Goal: Share content

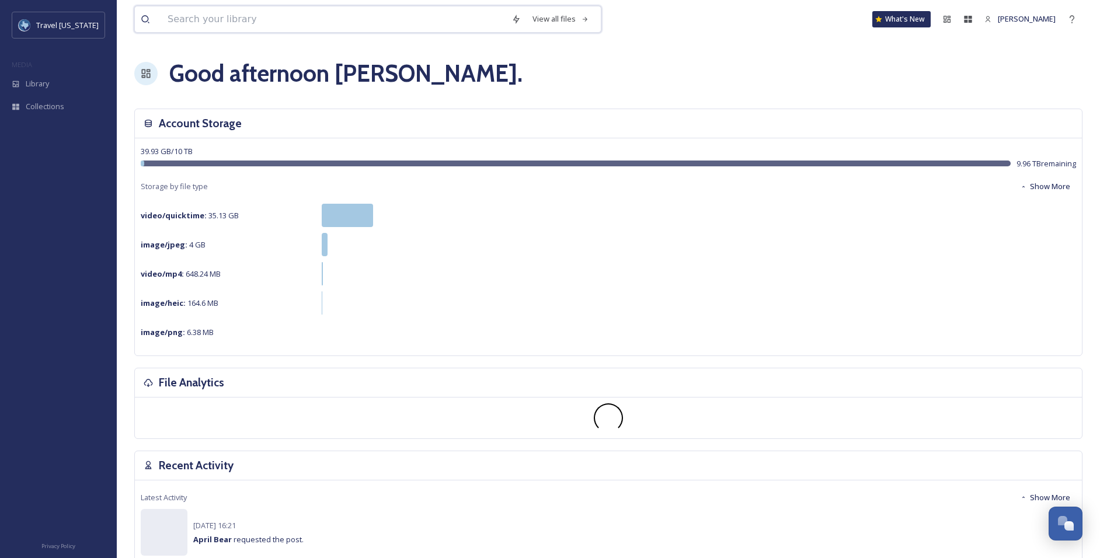
click at [235, 22] on input at bounding box center [334, 19] width 344 height 26
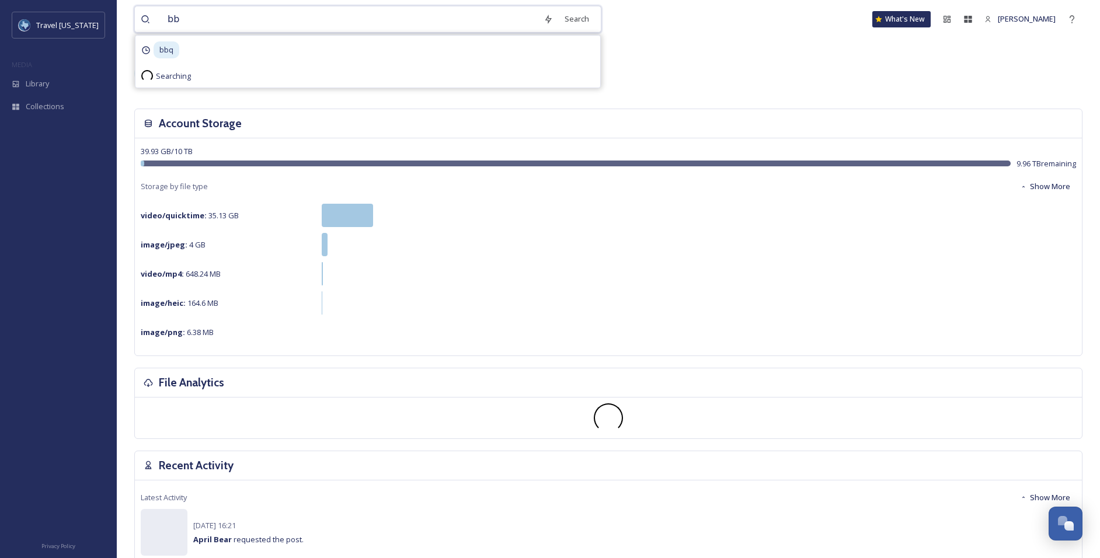
type input "bbq"
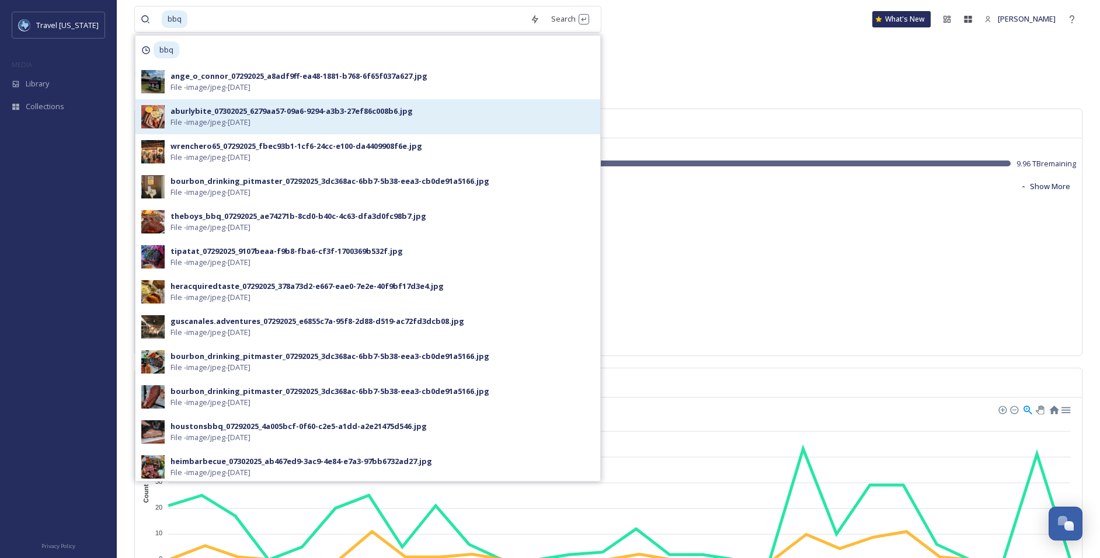
click at [230, 119] on span "File - image/jpeg - [DATE]" at bounding box center [210, 122] width 80 height 11
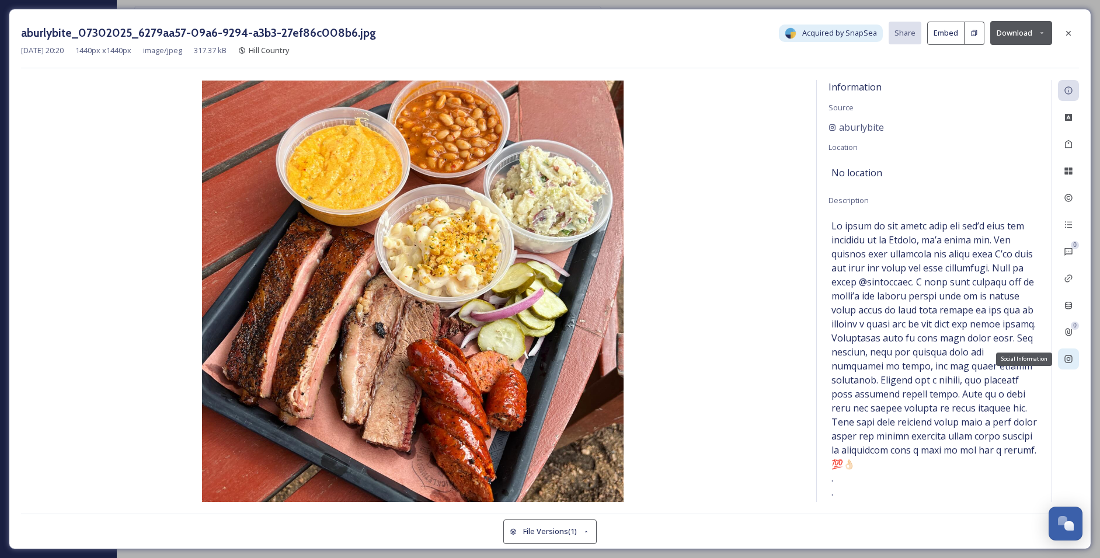
click at [1069, 364] on icon at bounding box center [1068, 358] width 9 height 9
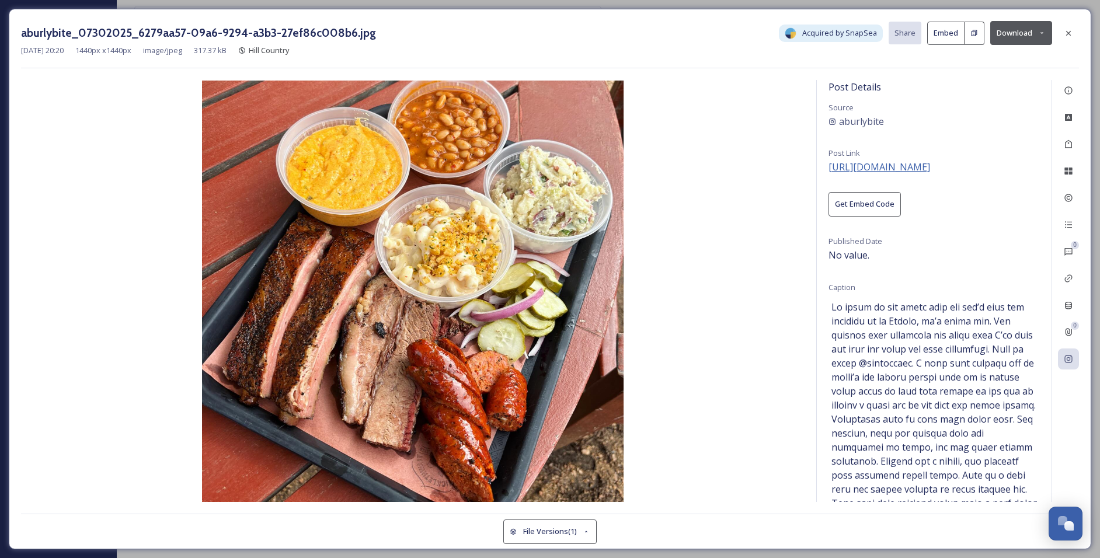
click at [930, 168] on span "https://instagram.com/p/DJuIT3vx6Hh" at bounding box center [879, 167] width 102 height 13
click at [1067, 36] on icon at bounding box center [1068, 33] width 9 height 9
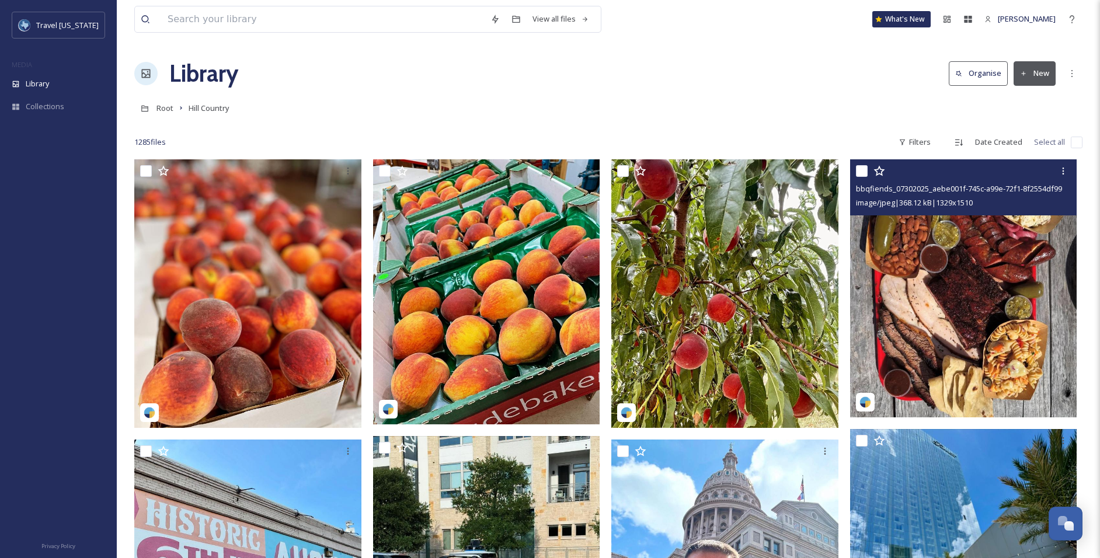
click at [910, 257] on img at bounding box center [963, 288] width 227 height 258
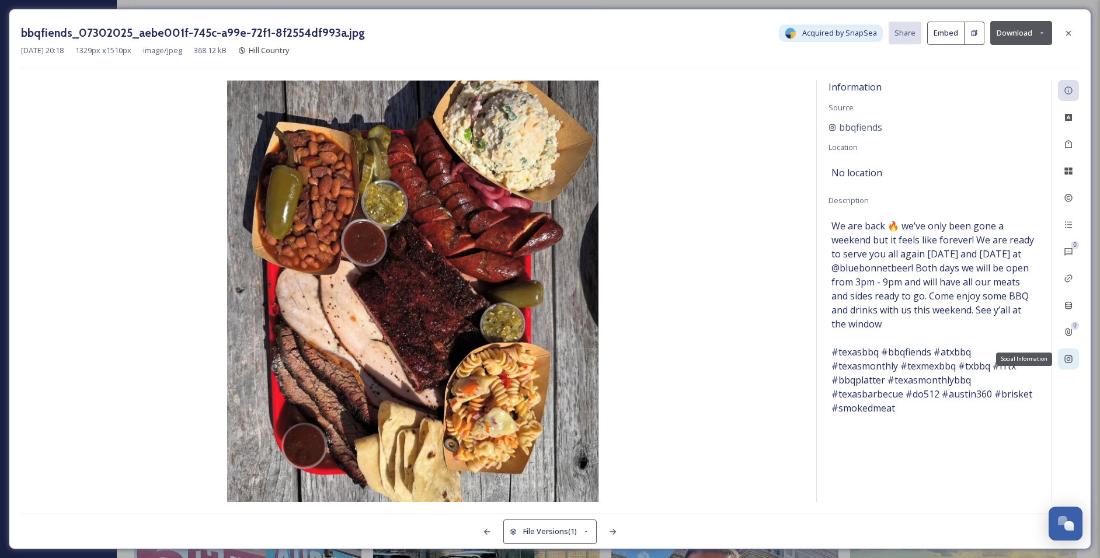
click at [1067, 358] on icon at bounding box center [1068, 358] width 9 height 9
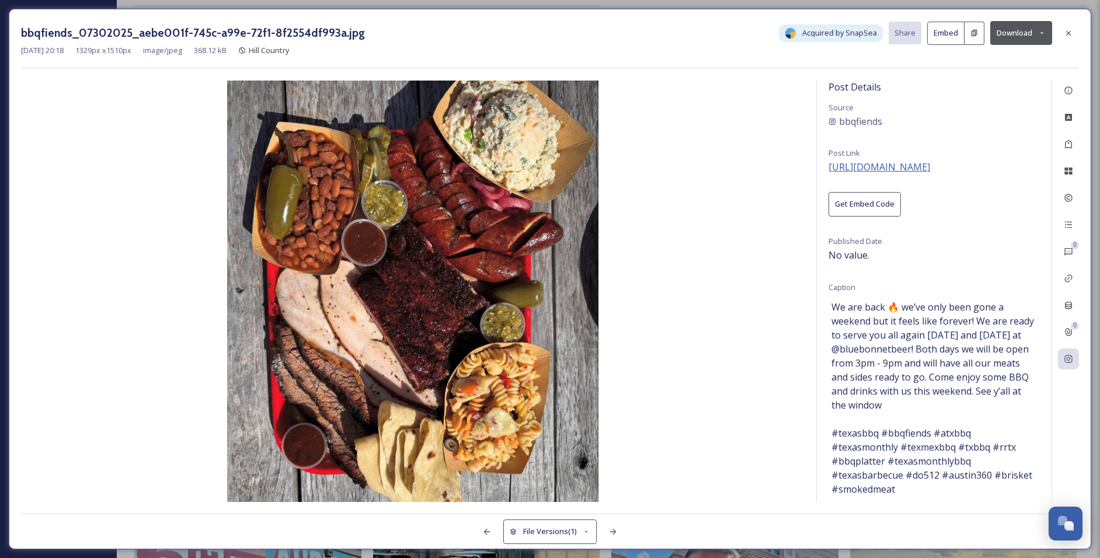
click at [900, 170] on span "https://instagram.com/p/DL_J4WuSNBq" at bounding box center [879, 167] width 102 height 13
